Goal: Check status

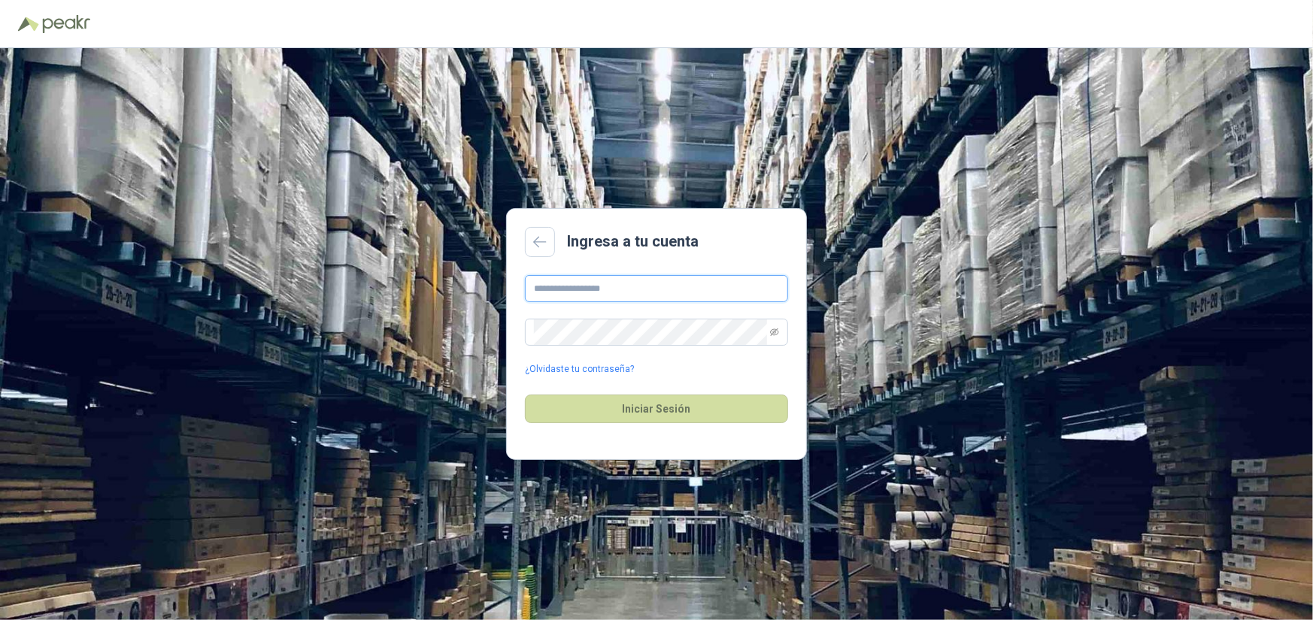
type input "**********"
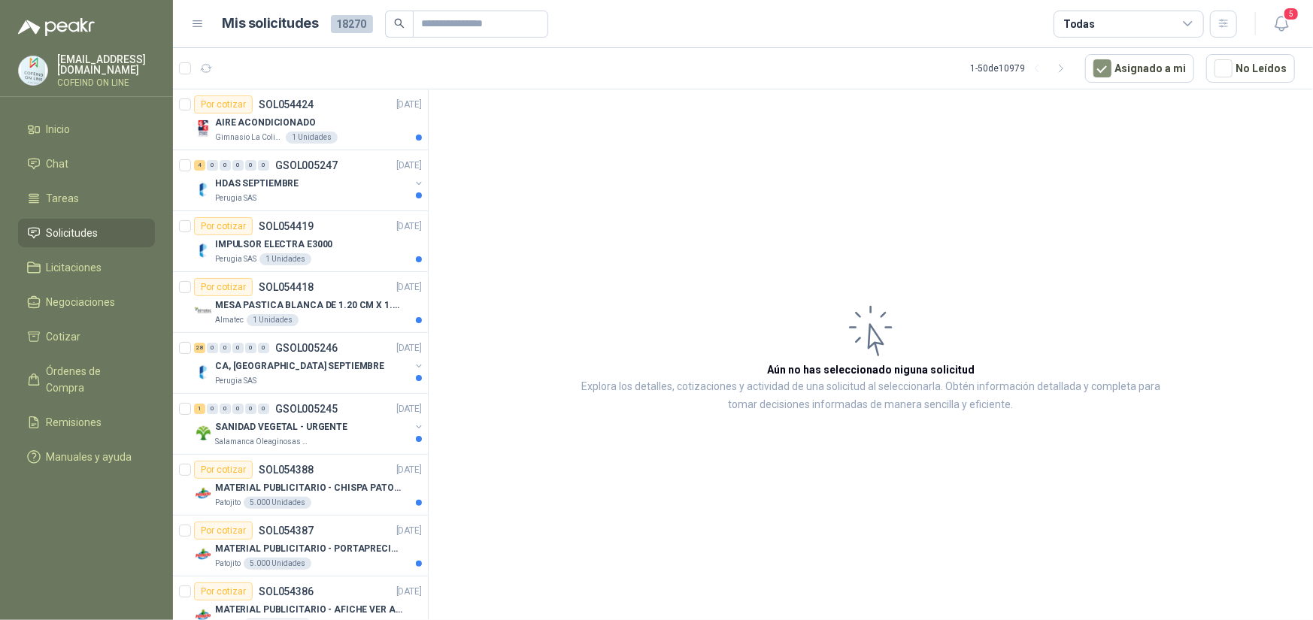
click at [1133, 17] on div "Todas" at bounding box center [1128, 24] width 150 height 27
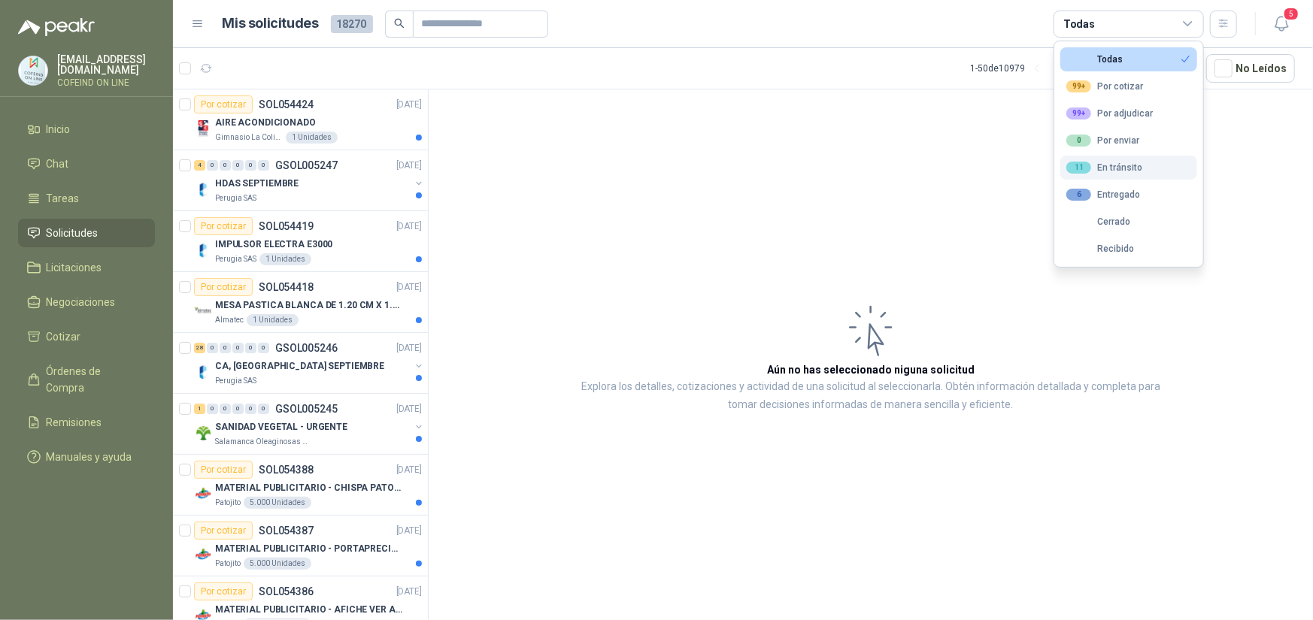
click at [1117, 168] on div "11 En tránsito" at bounding box center [1104, 168] width 76 height 12
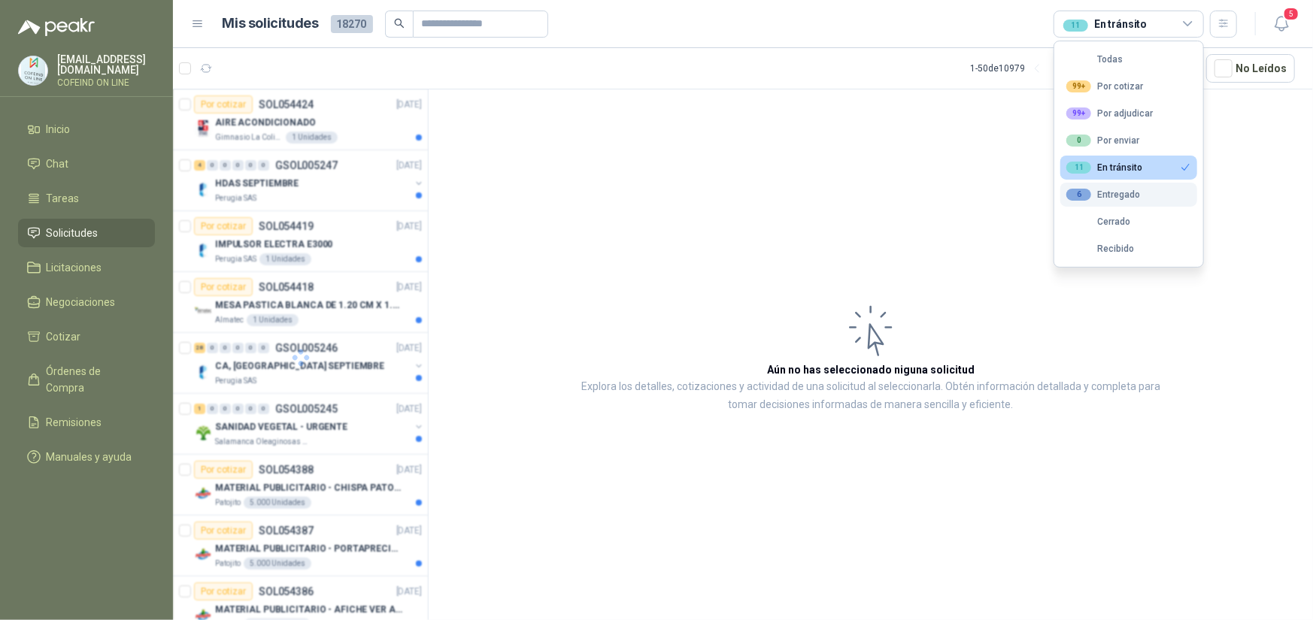
click at [1129, 193] on div "6 Entregado" at bounding box center [1103, 195] width 74 height 12
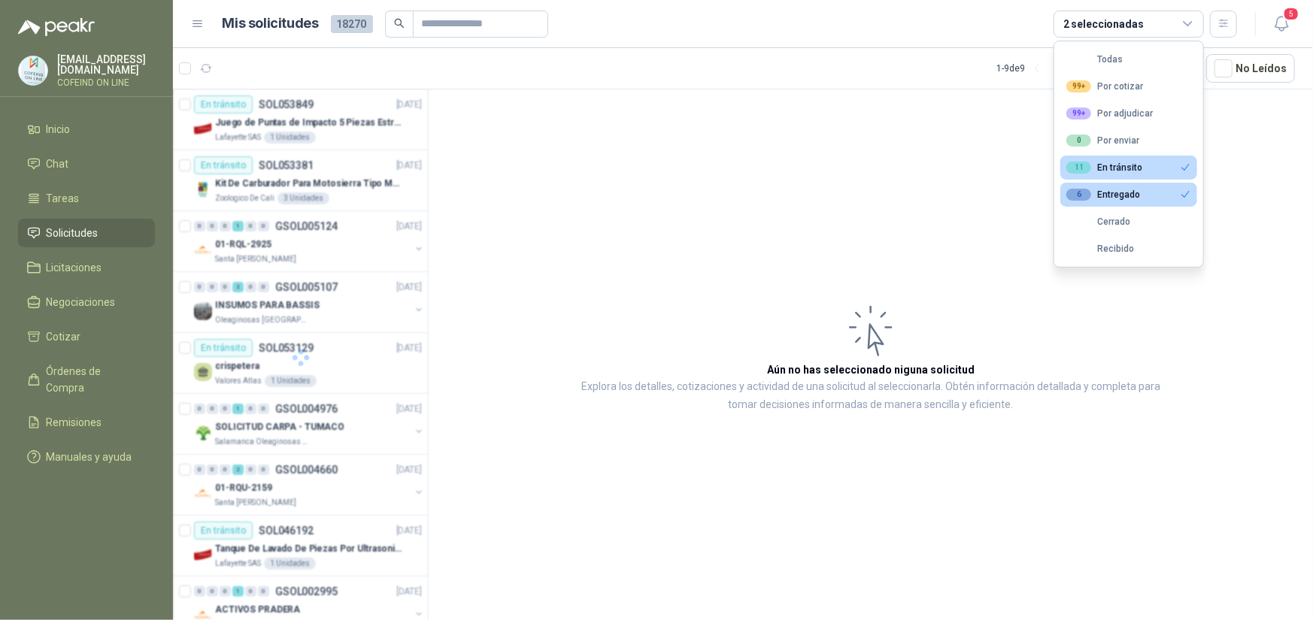
click at [1125, 172] on div "11 En tránsito" at bounding box center [1104, 168] width 76 height 12
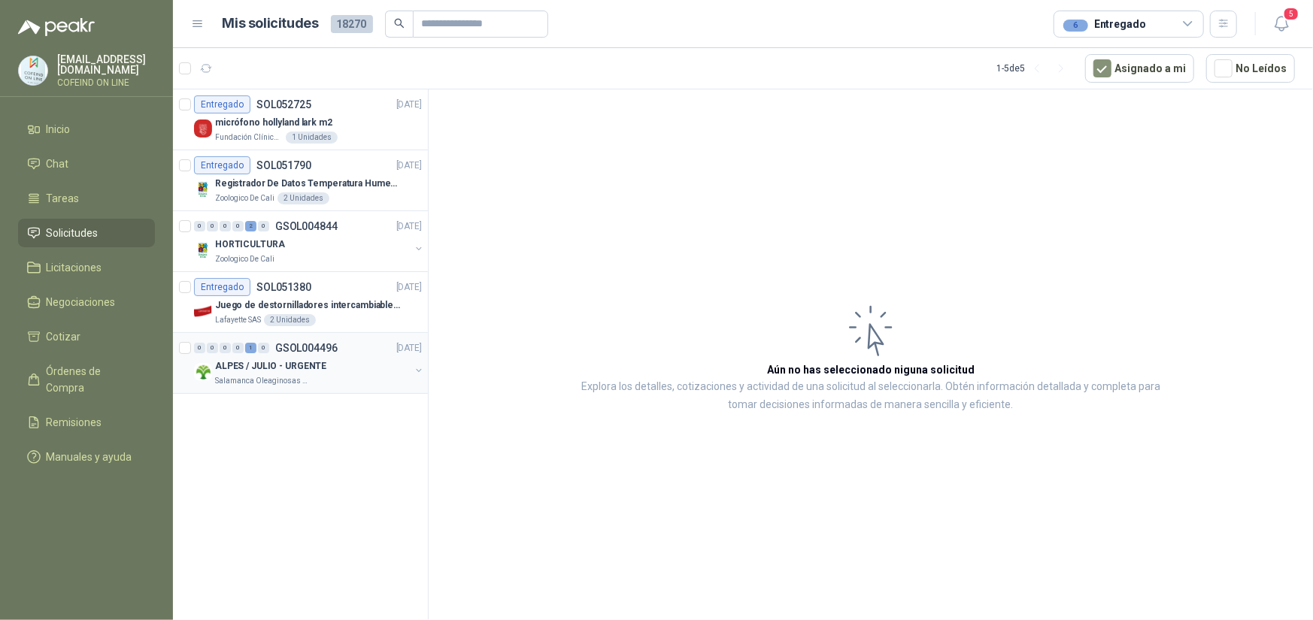
click at [334, 353] on p "GSOL004496" at bounding box center [306, 348] width 62 height 11
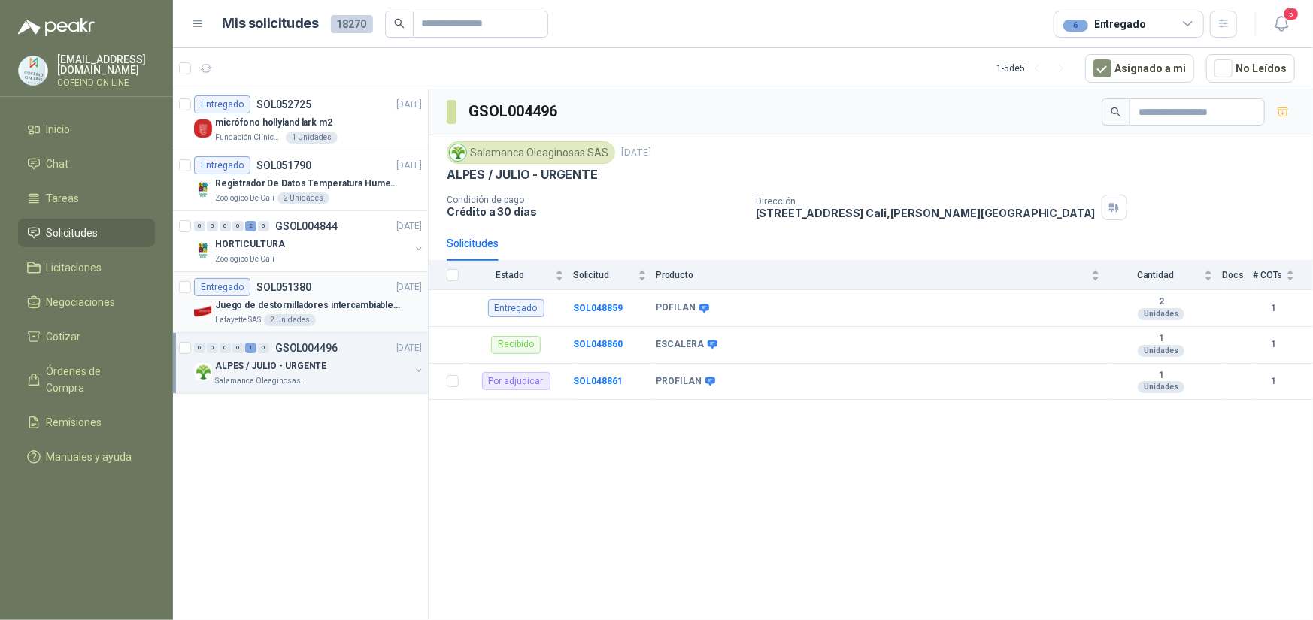
click at [335, 308] on p "Juego de destornilladores intercambiables de mango aislados Ref: 32288" at bounding box center [308, 306] width 187 height 14
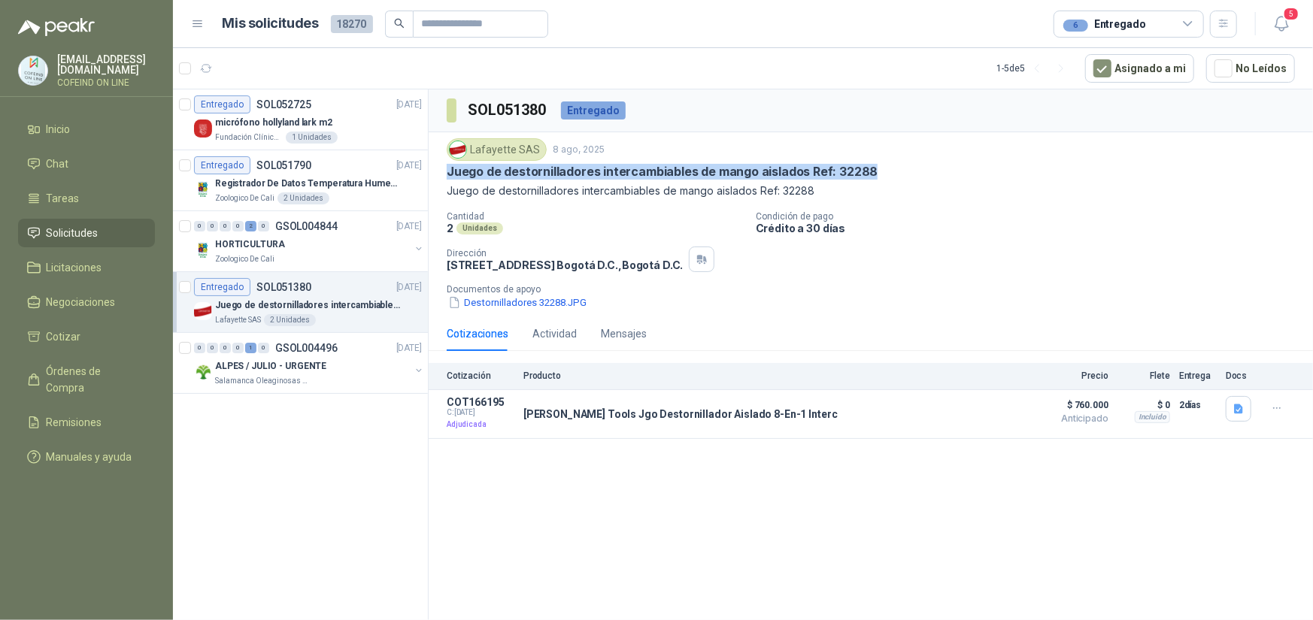
drag, startPoint x: 869, startPoint y: 174, endPoint x: 444, endPoint y: 173, distance: 424.8
click at [444, 173] on div "Lafayette SAS [DATE] Juego de destornilladores intercambiables de mango aislado…" at bounding box center [871, 224] width 884 height 184
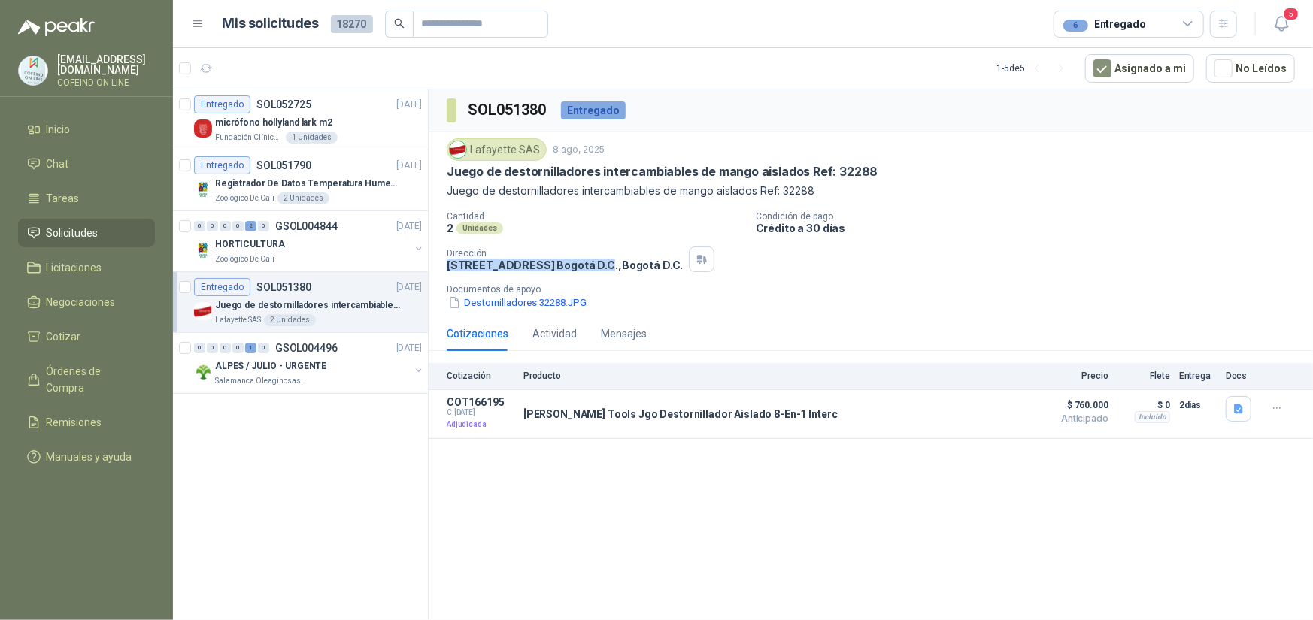
drag, startPoint x: 445, startPoint y: 266, endPoint x: 599, endPoint y: 264, distance: 154.2
click at [599, 264] on div "Lafayette SAS [DATE] Juego de destornilladores intercambiables de mango aislado…" at bounding box center [871, 224] width 884 height 184
copy p "[STREET_ADDRESS]"
click at [98, 414] on span "Remisiones" at bounding box center [75, 422] width 56 height 17
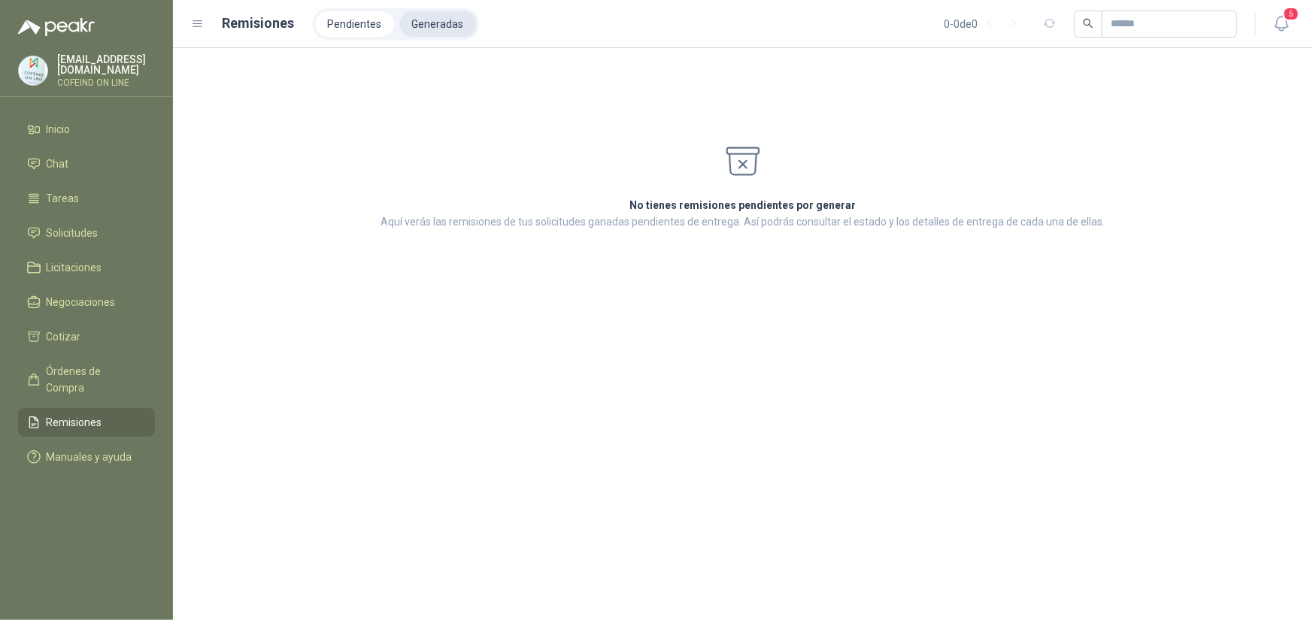
click at [426, 32] on li "Generadas" at bounding box center [438, 24] width 76 height 26
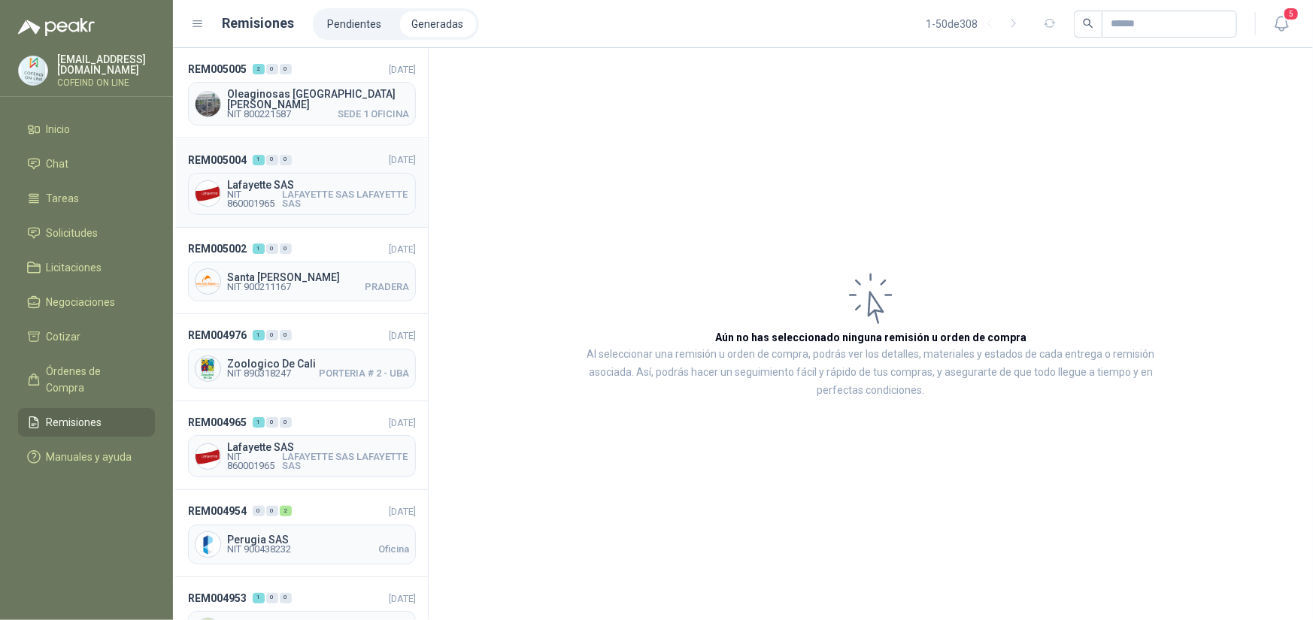
click at [334, 199] on span "LAFAYETTE SAS LAFAYETTE SAS" at bounding box center [345, 199] width 127 height 18
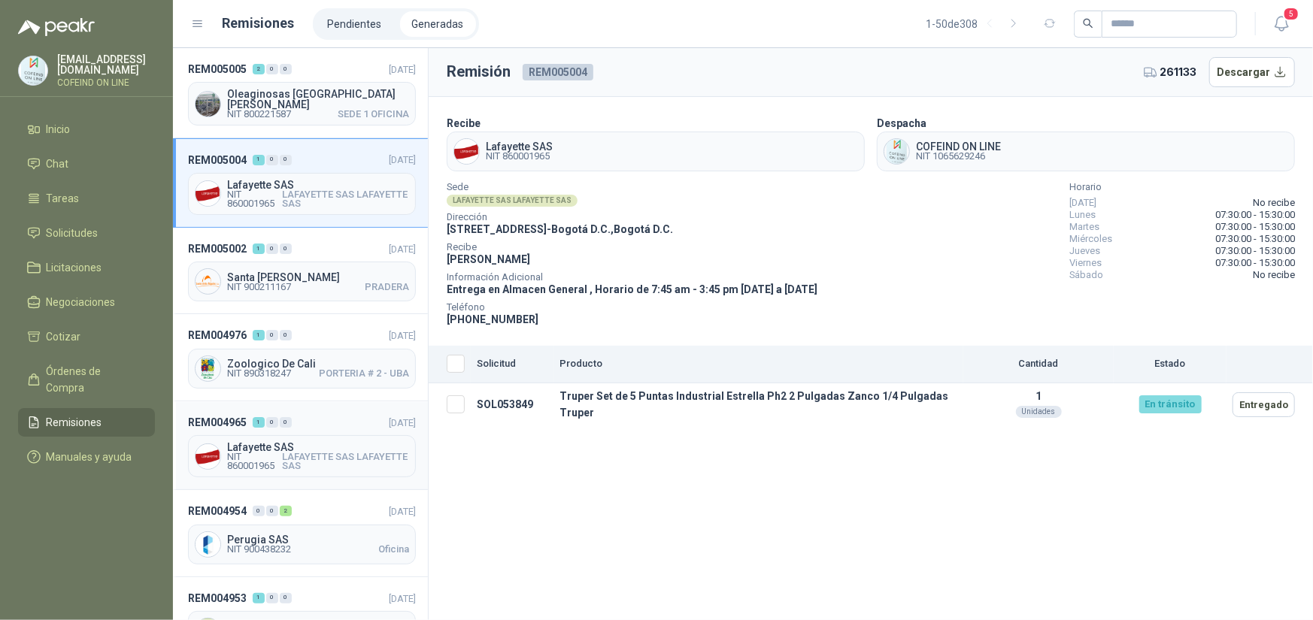
click at [317, 442] on span "Lafayette SAS" at bounding box center [318, 447] width 182 height 11
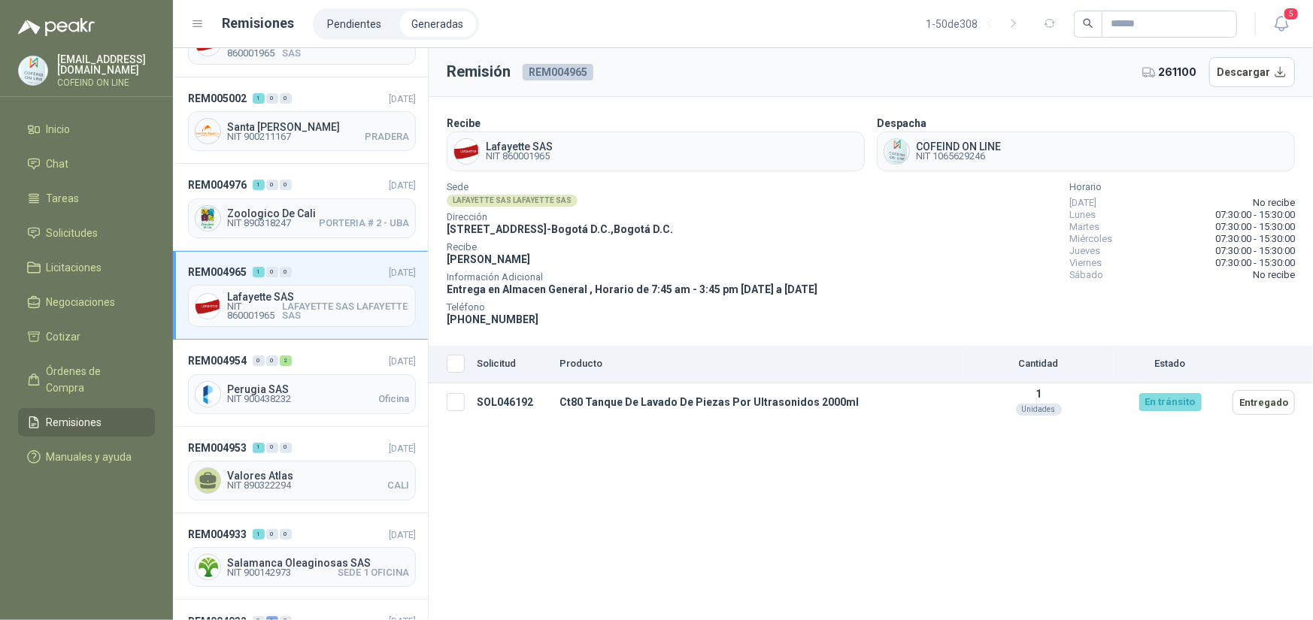
scroll to position [451, 0]
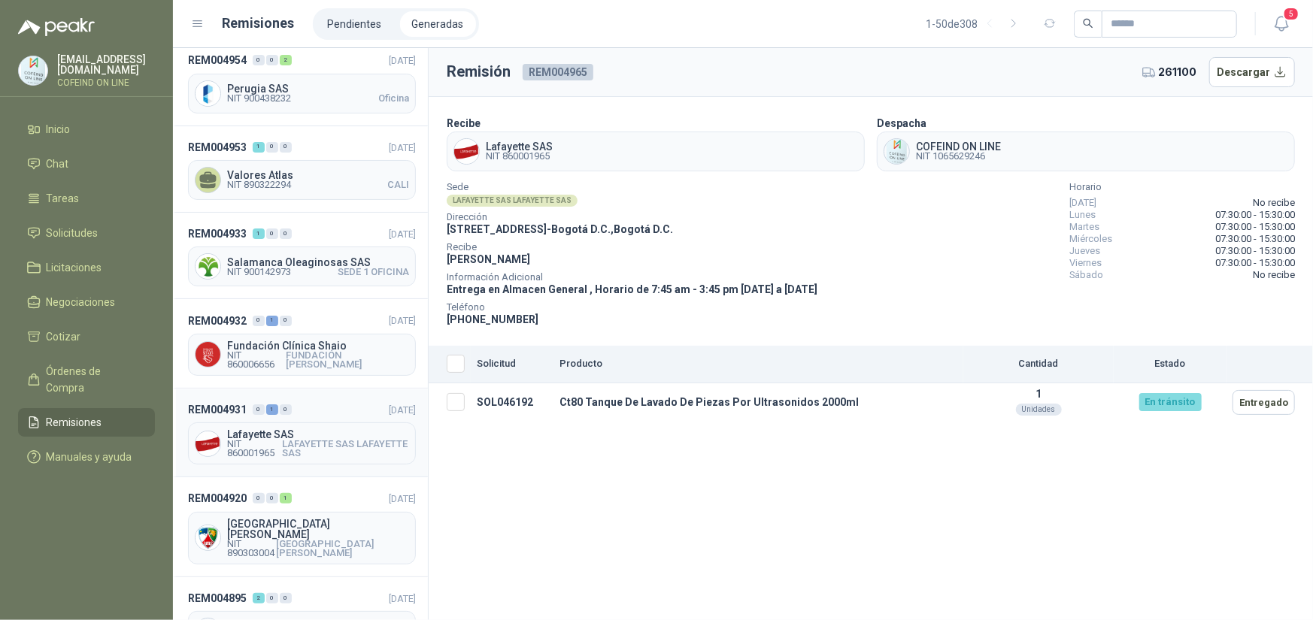
click at [320, 440] on span "LAFAYETTE SAS LAFAYETTE SAS" at bounding box center [345, 449] width 127 height 18
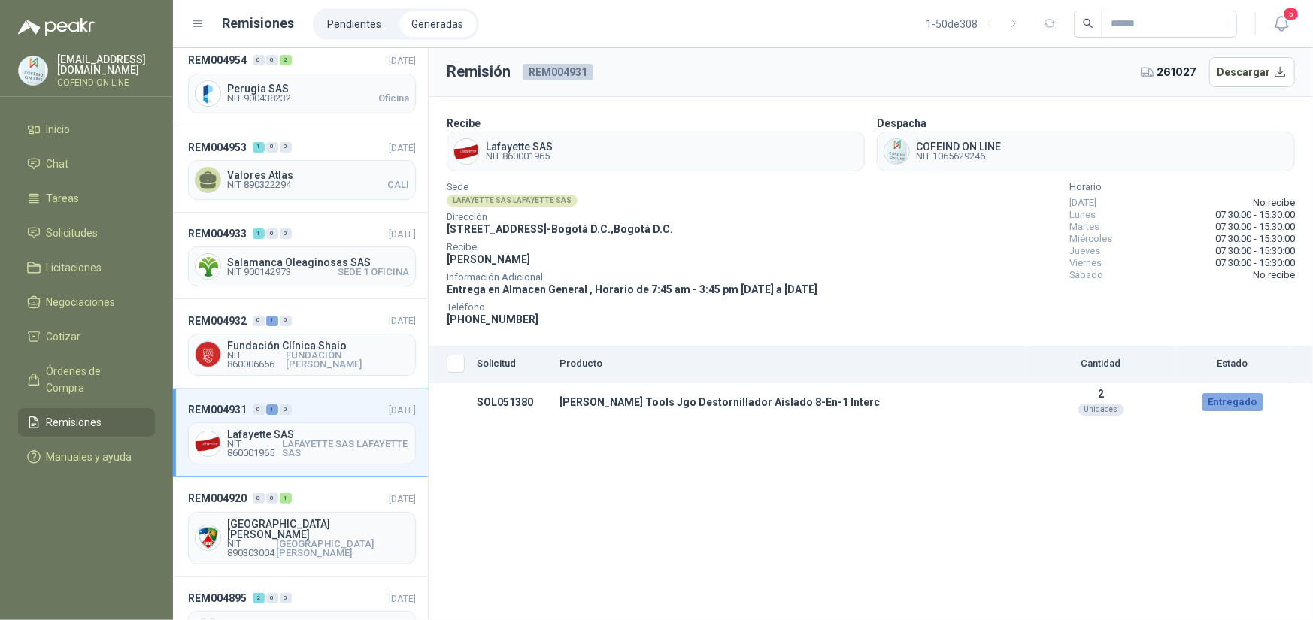
click at [505, 257] on span "[PERSON_NAME]" at bounding box center [488, 259] width 83 height 12
copy span "[PERSON_NAME]"
drag, startPoint x: 468, startPoint y: 321, endPoint x: 531, endPoint y: 326, distance: 63.4
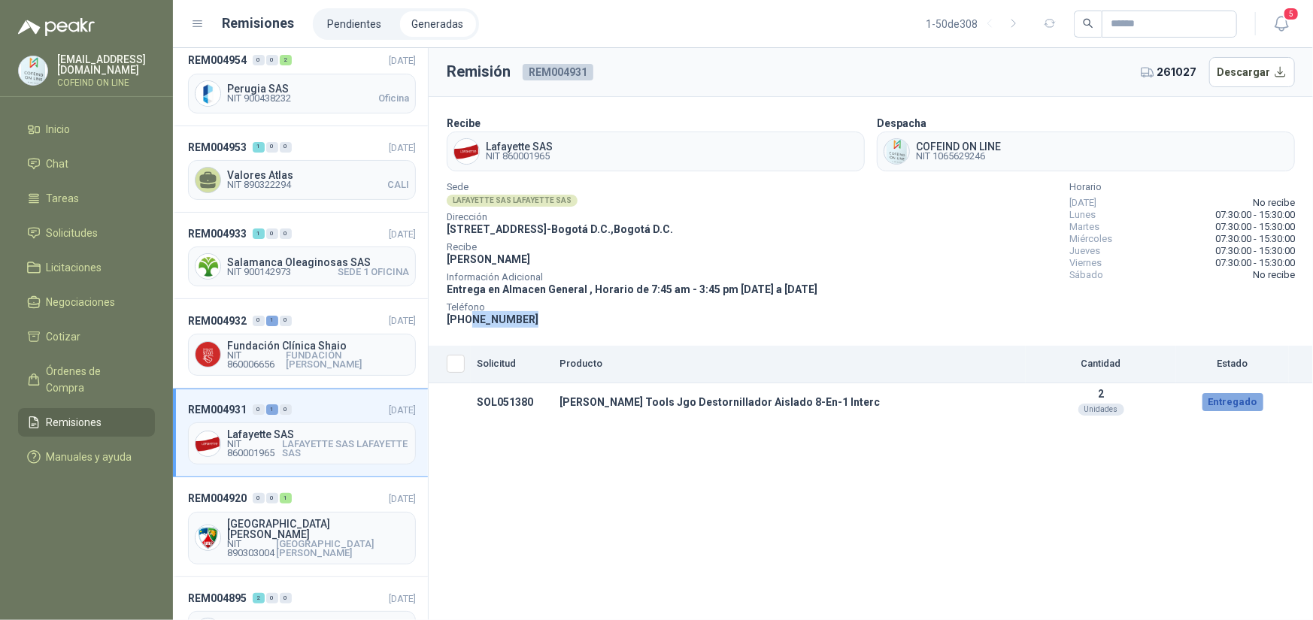
click at [531, 326] on div "Teléfono [PHONE_NUMBER]" at bounding box center [632, 316] width 371 height 24
copy span "3197345463"
click at [338, 230] on header "REM004933 1 0 0 [DATE]" at bounding box center [302, 234] width 228 height 17
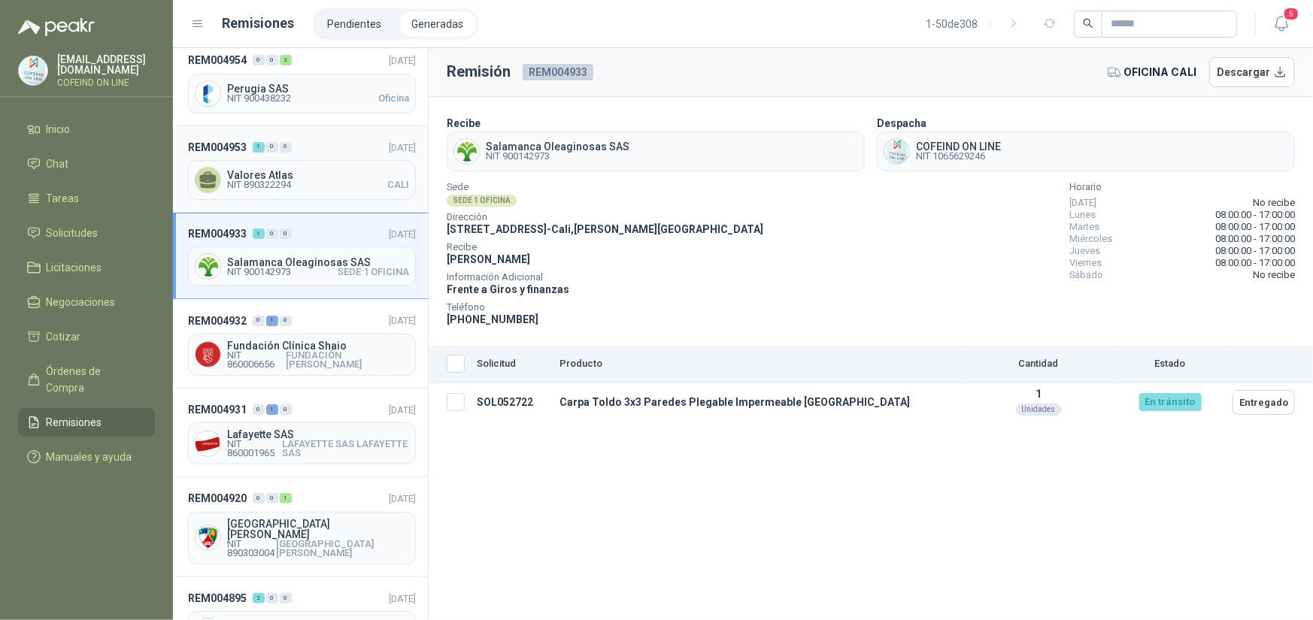
click at [337, 180] on span "NIT 890322294 CALI" at bounding box center [318, 184] width 182 height 9
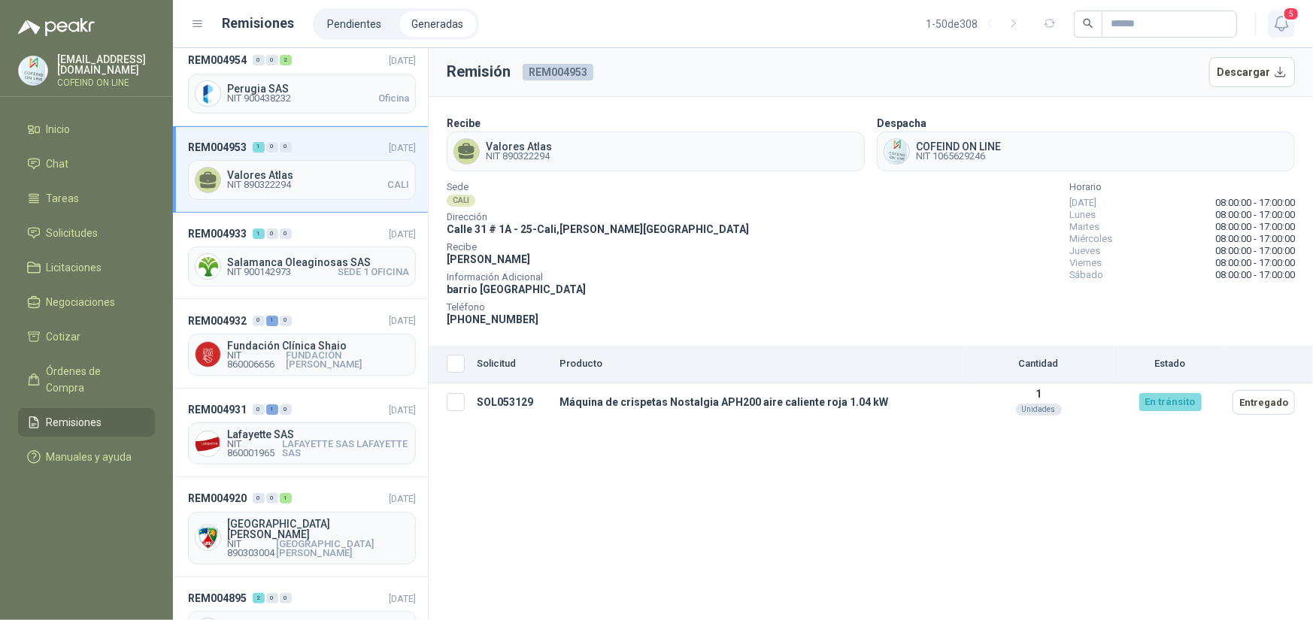
click at [1272, 21] on icon "button" at bounding box center [1281, 23] width 19 height 19
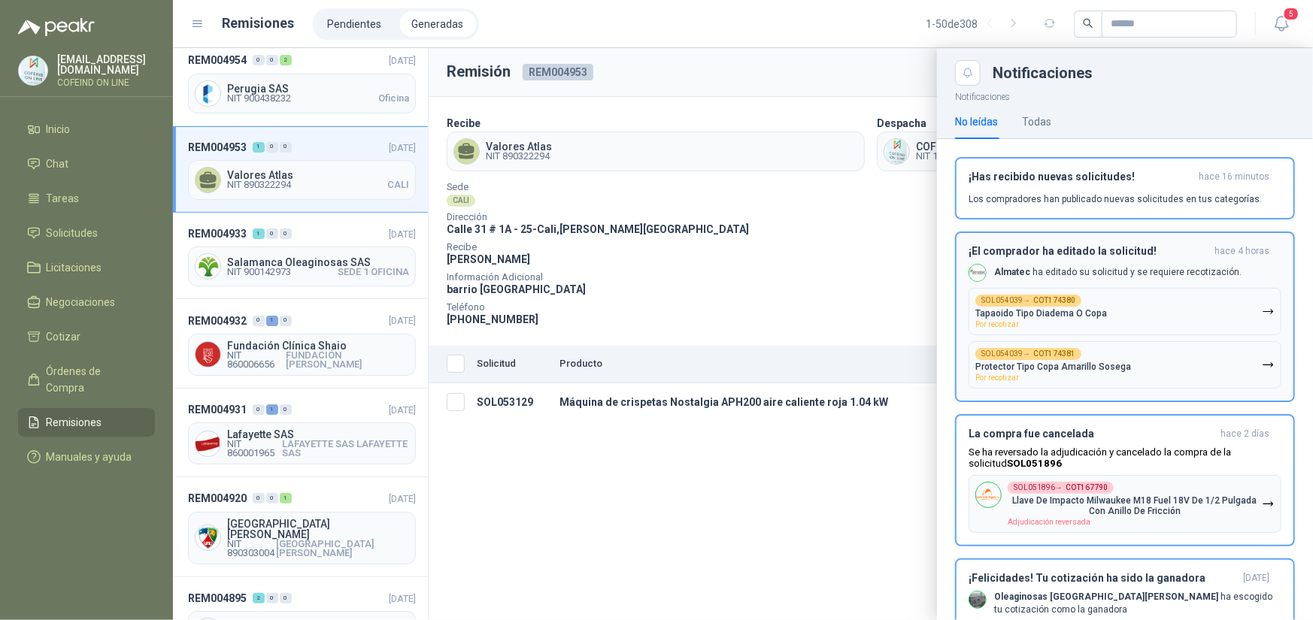
click at [1172, 267] on p "Almatec ha editado su solicitud y se requiere recotización." at bounding box center [1117, 272] width 247 height 13
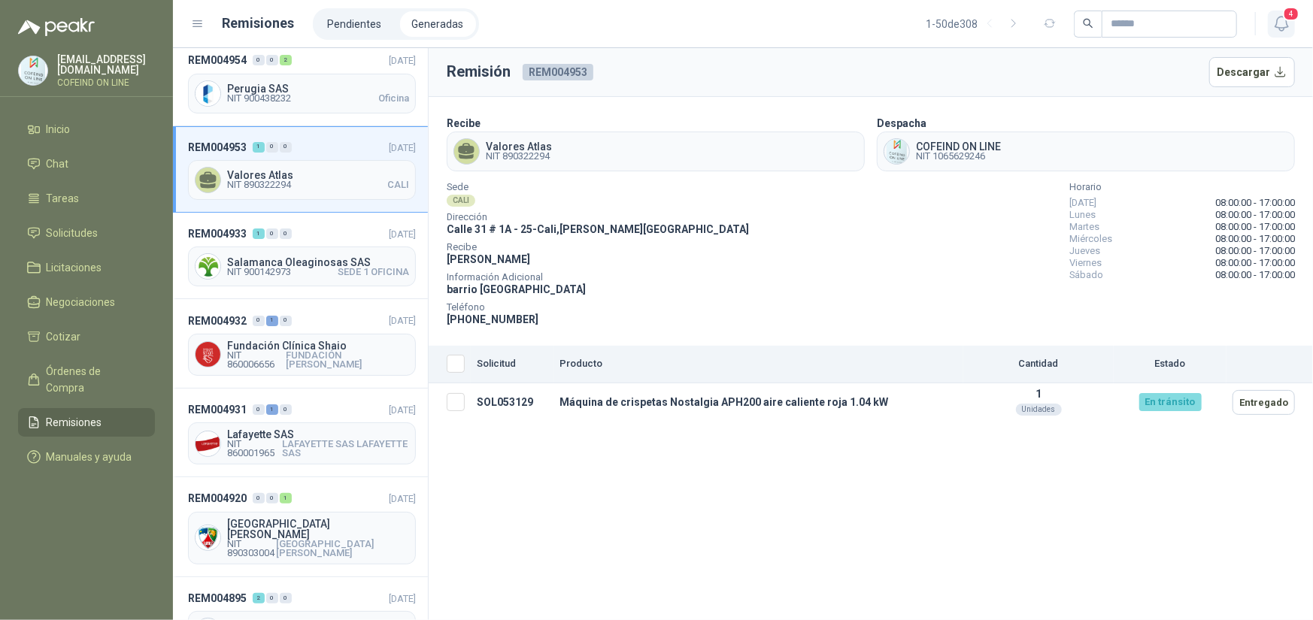
click at [1281, 17] on icon "button" at bounding box center [1281, 23] width 19 height 19
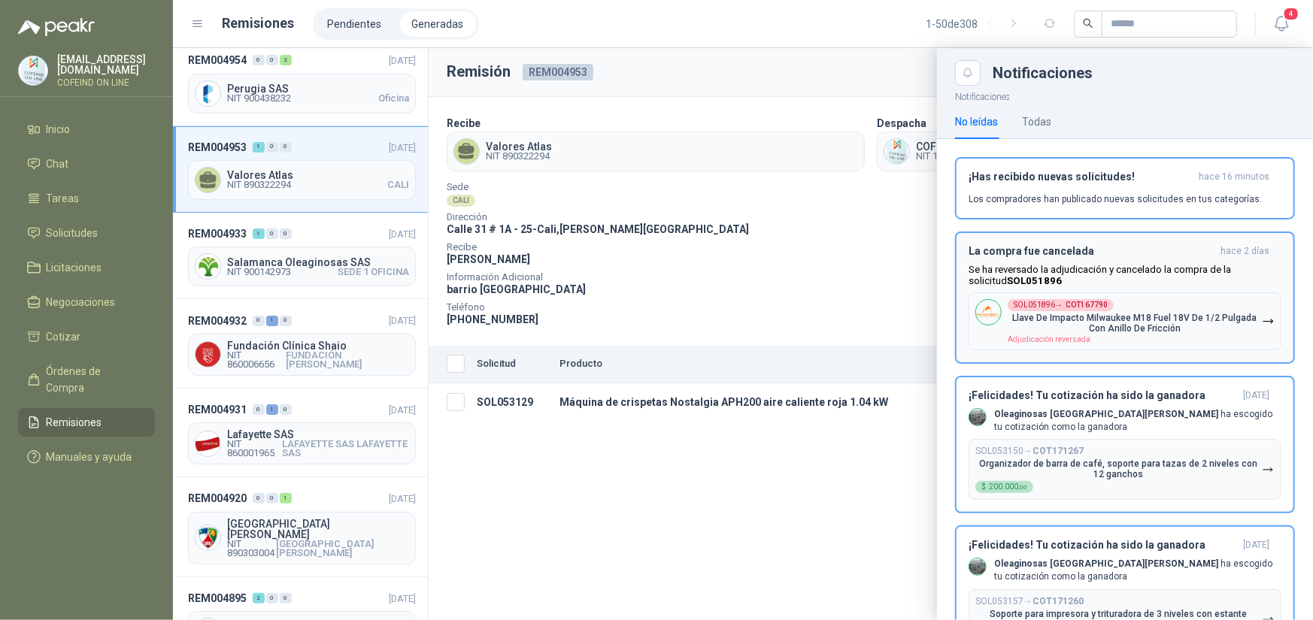
click at [1166, 255] on h3 "La compra fue cancelada" at bounding box center [1091, 251] width 246 height 13
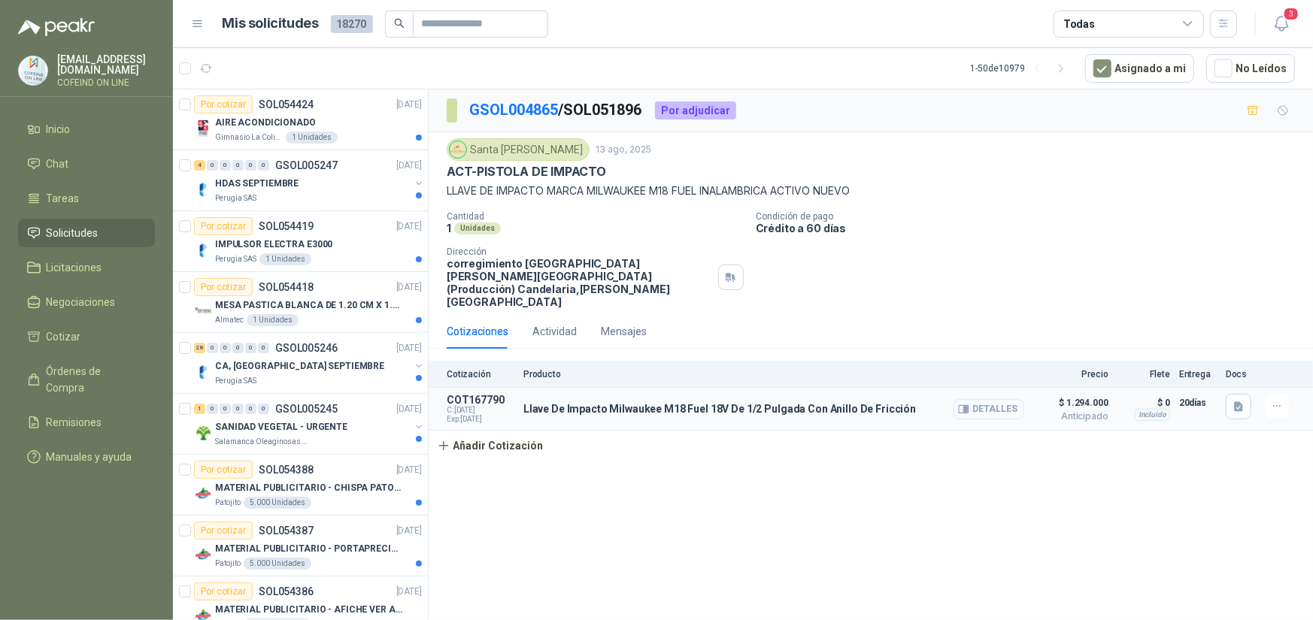
click at [999, 399] on button "Detalles" at bounding box center [988, 409] width 71 height 20
